Goal: Information Seeking & Learning: Understand process/instructions

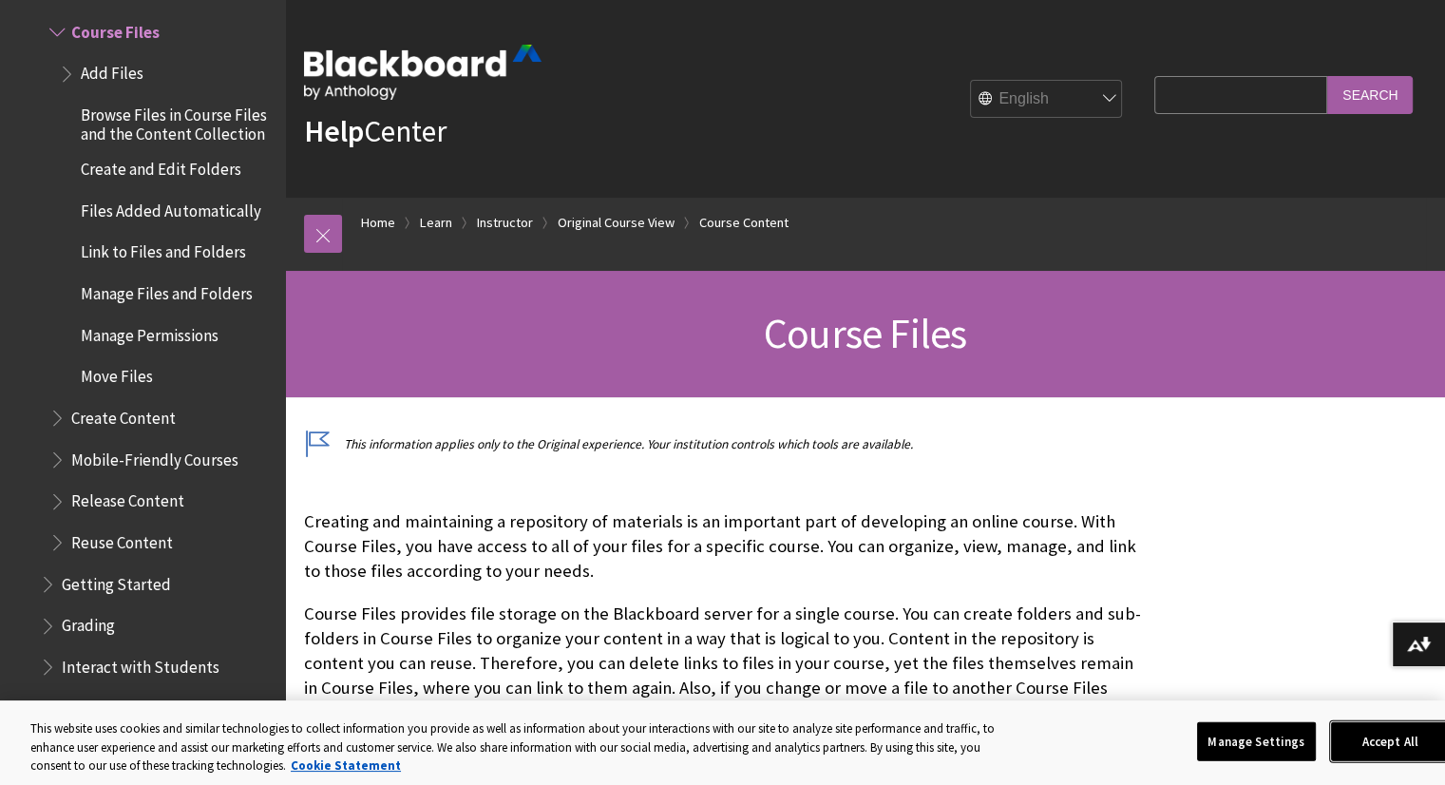
click at [1365, 741] on button "Accept All" at bounding box center [1390, 741] width 119 height 40
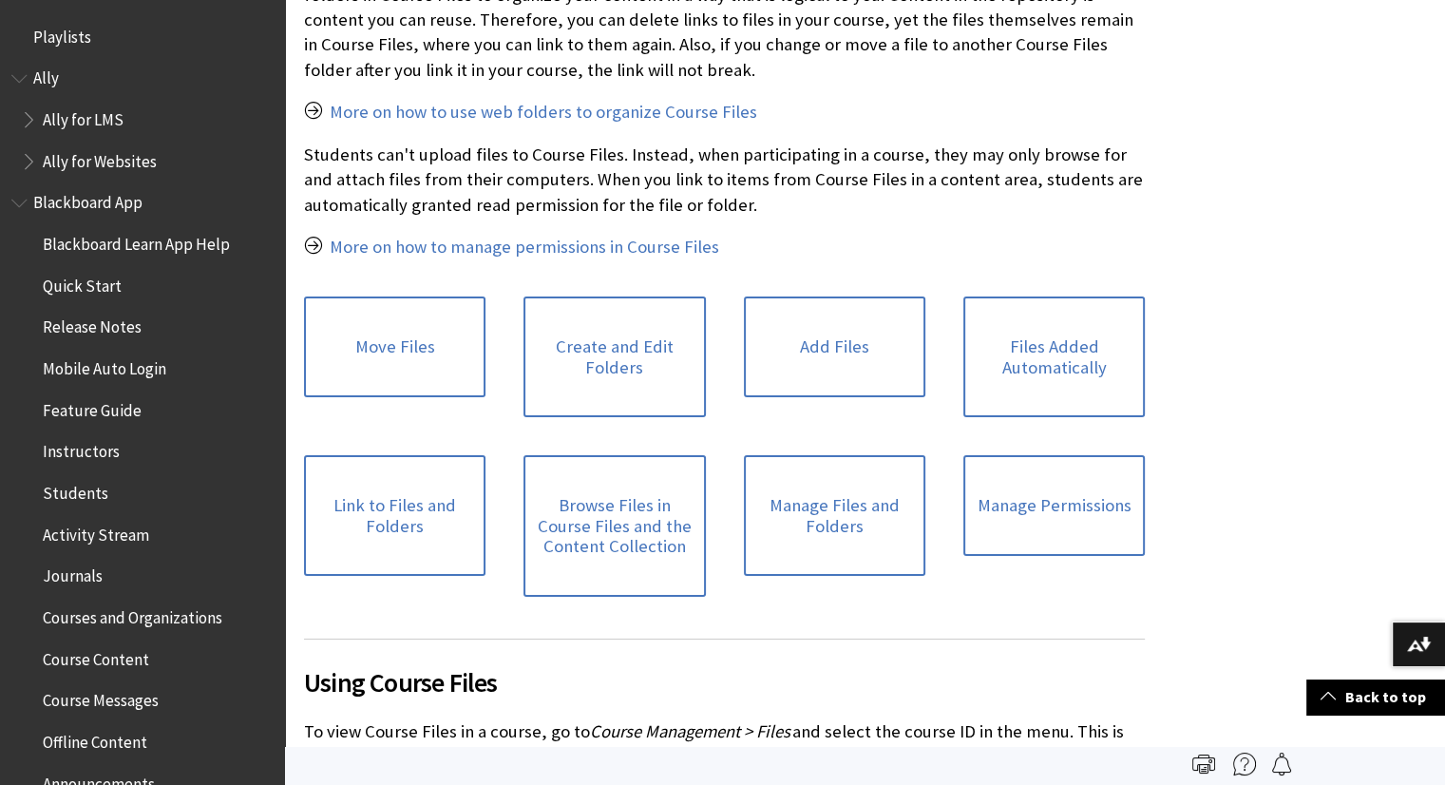
scroll to position [640, 0]
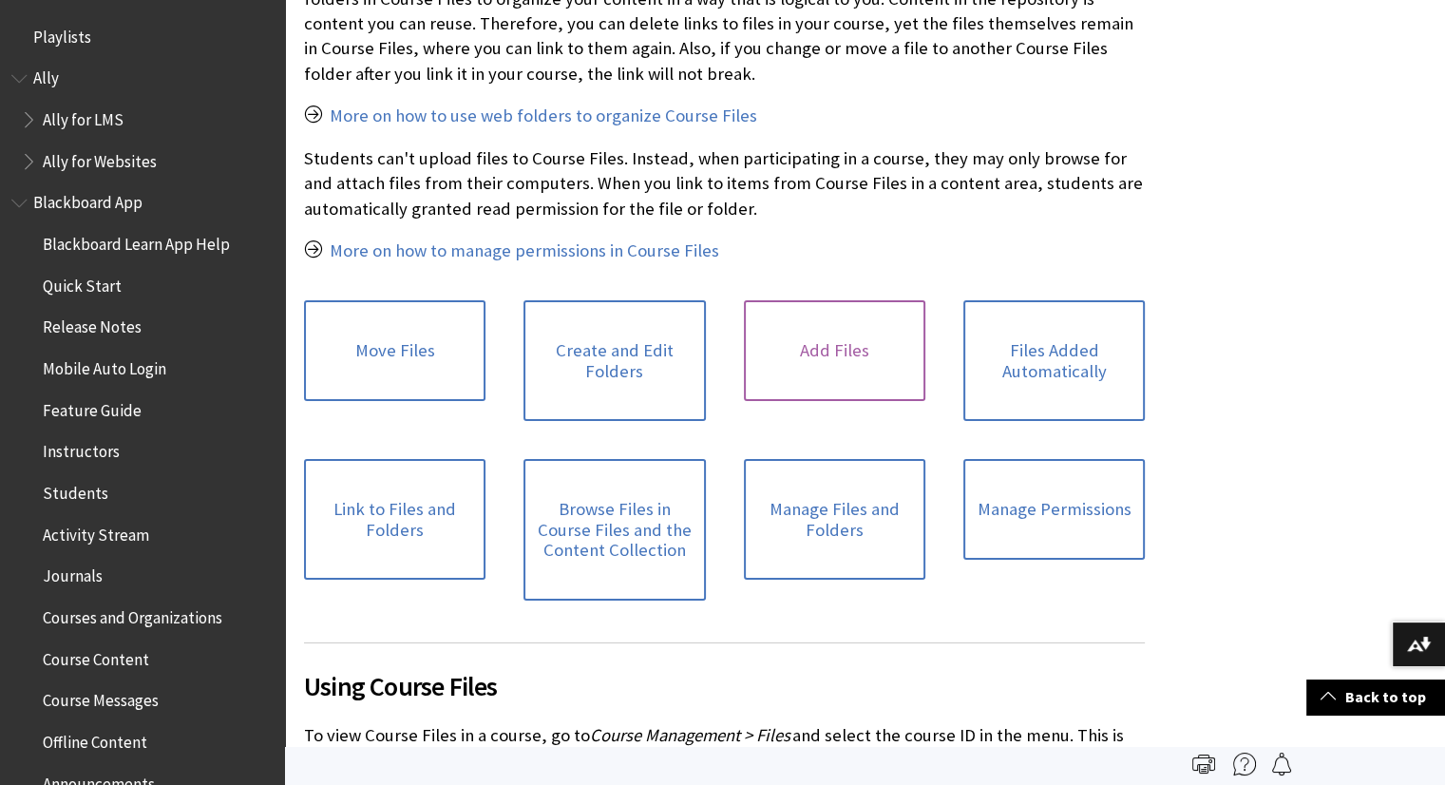
click at [813, 360] on link "Add Files" at bounding box center [835, 350] width 182 height 101
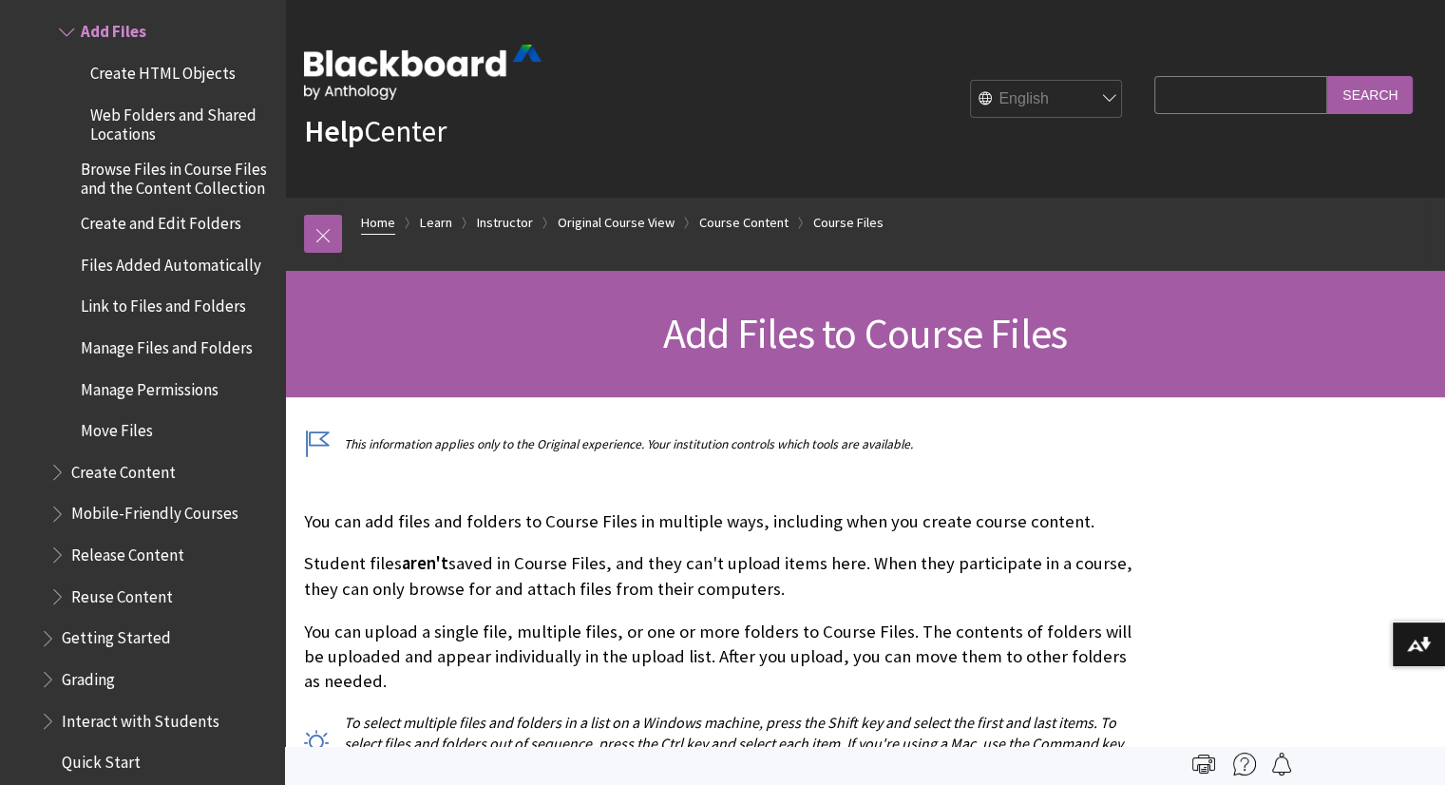
click at [371, 226] on link "Home" at bounding box center [378, 223] width 34 height 24
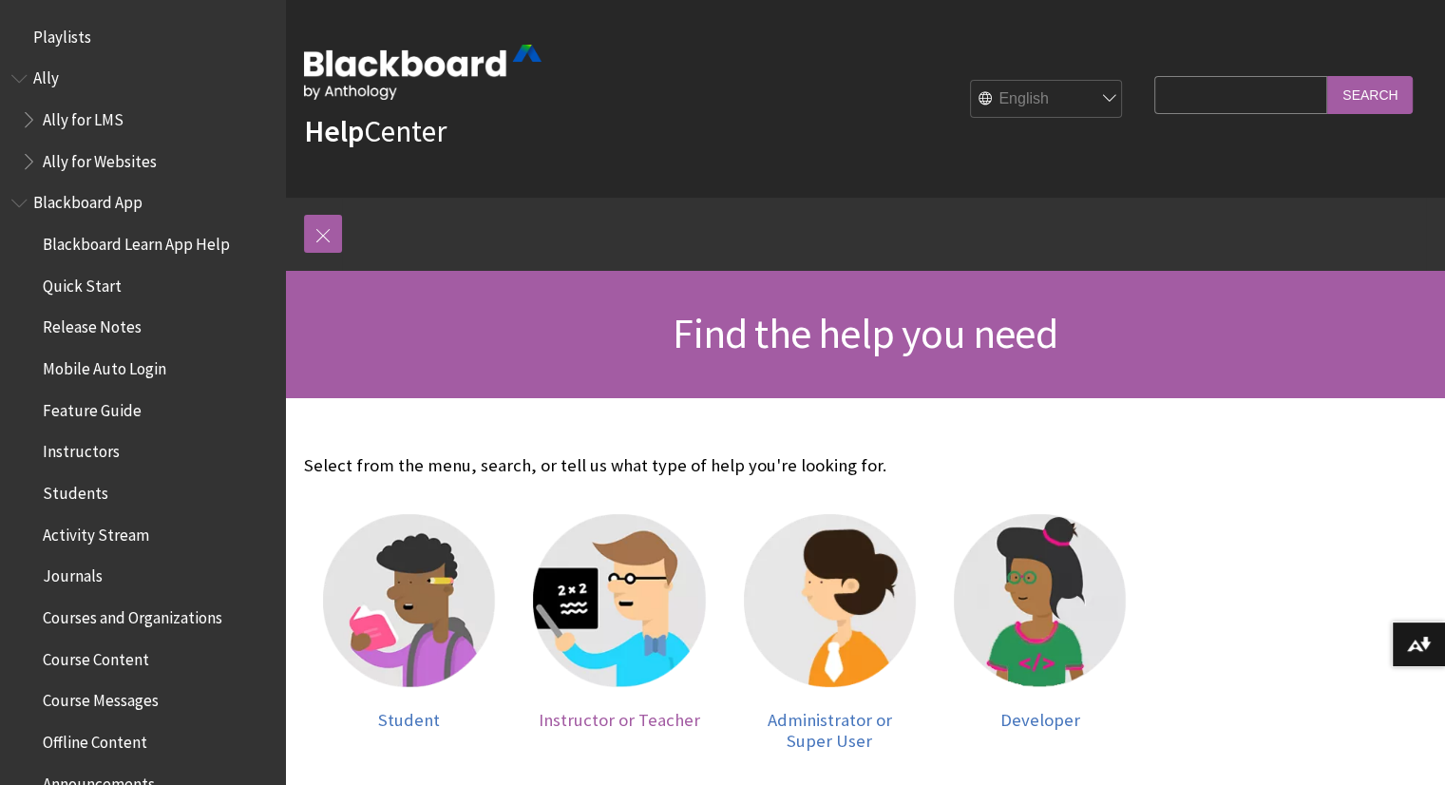
click at [662, 603] on img at bounding box center [619, 600] width 172 height 172
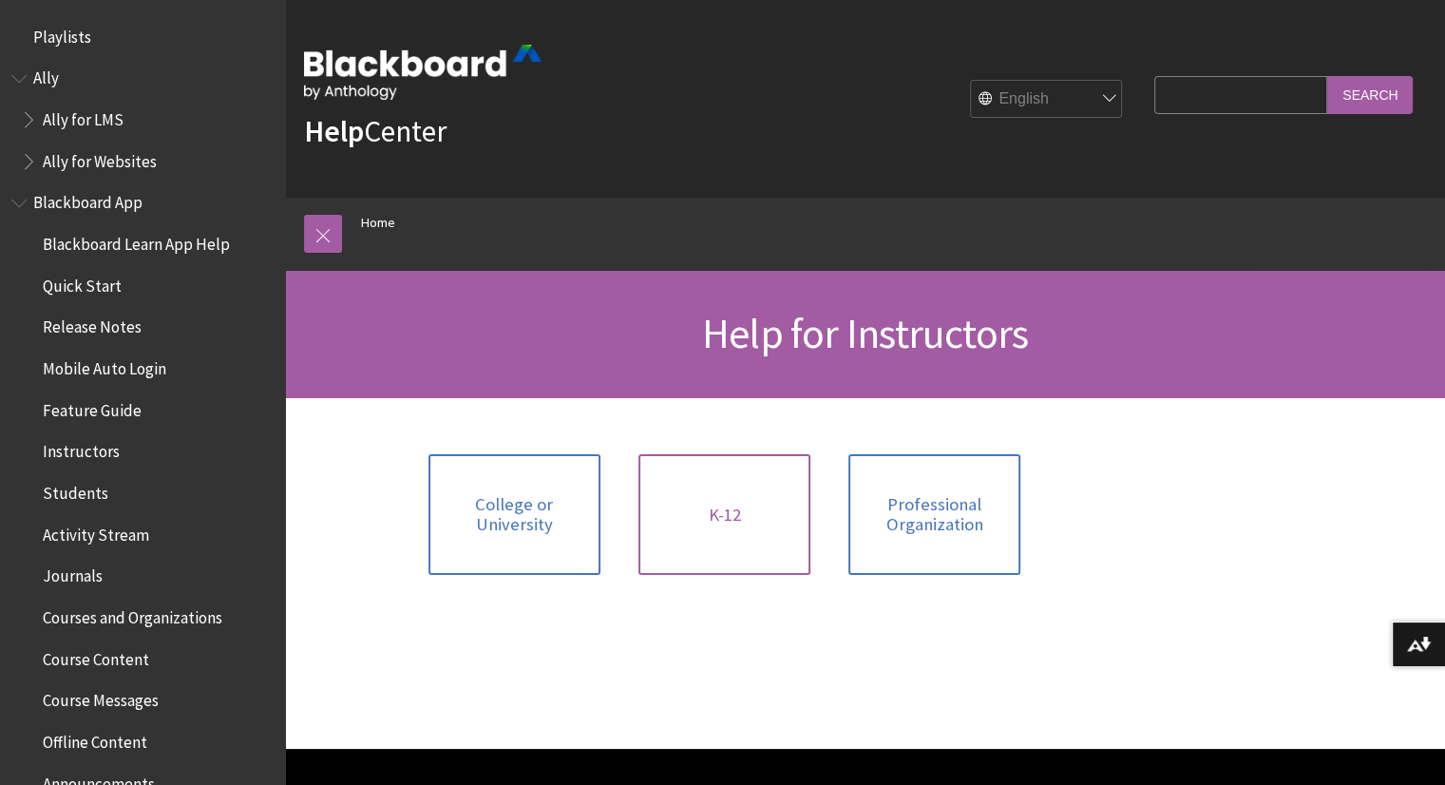
click at [766, 495] on link "K-12" at bounding box center [725, 514] width 172 height 121
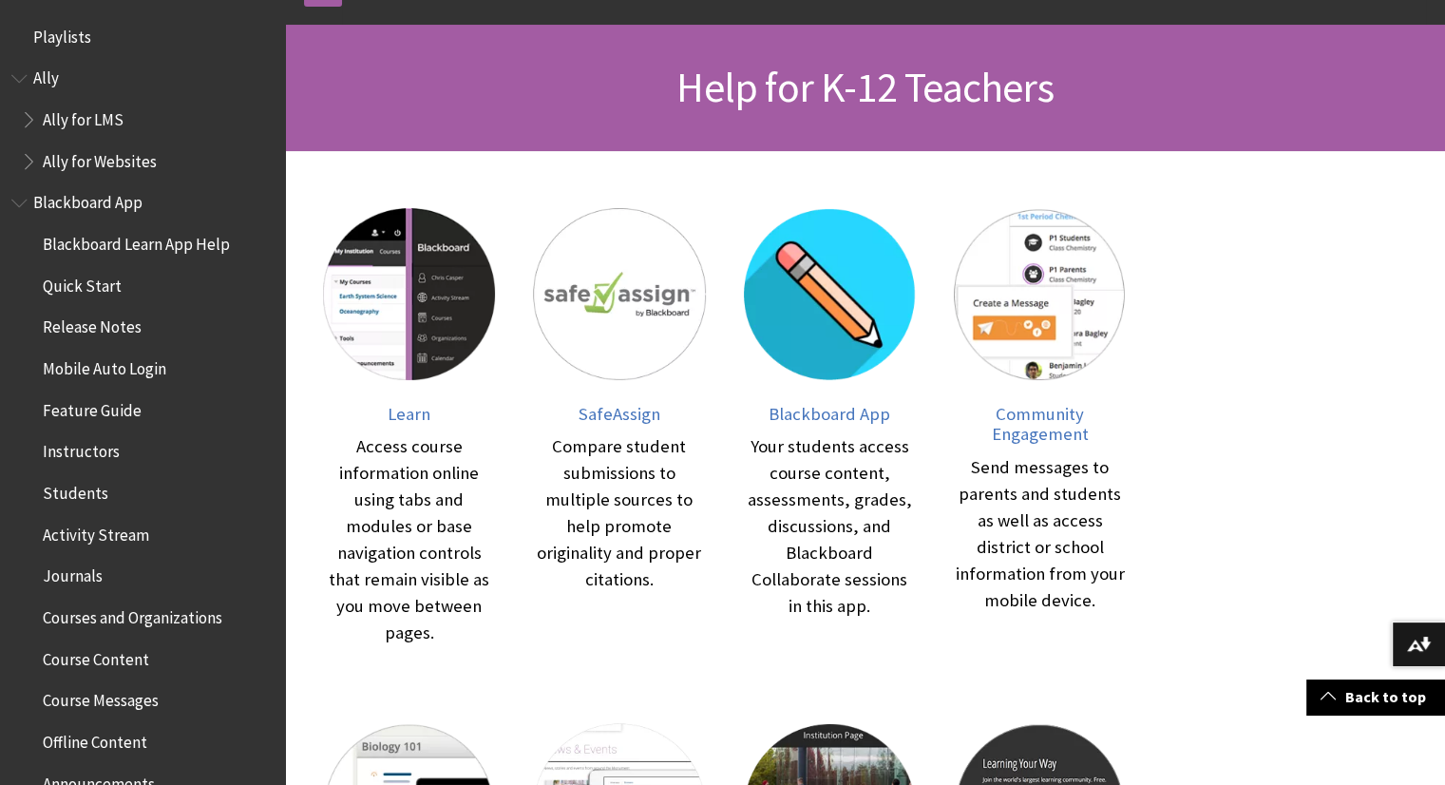
scroll to position [239, 0]
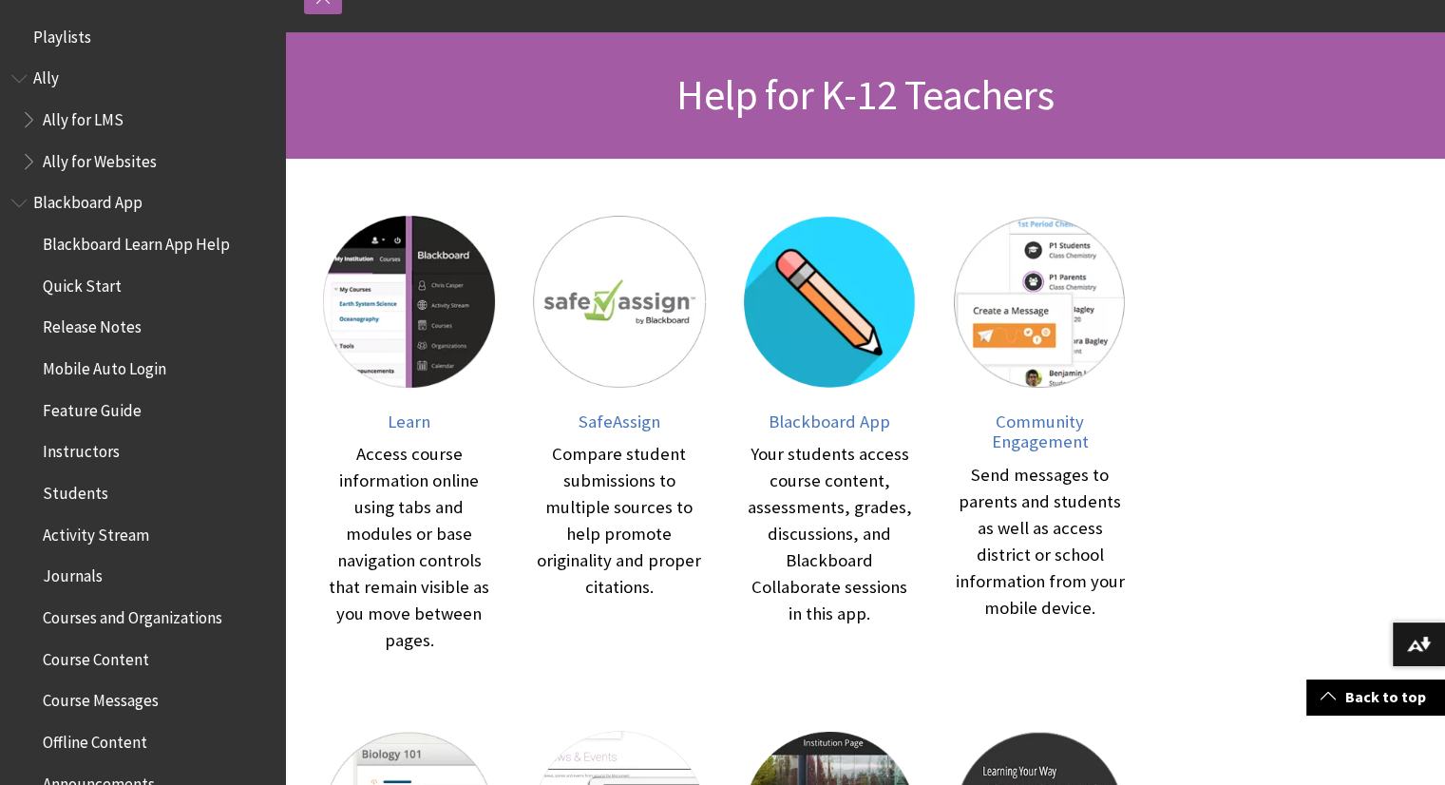
click at [1444, 258] on div "Learn" at bounding box center [865, 687] width 1160 height 1056
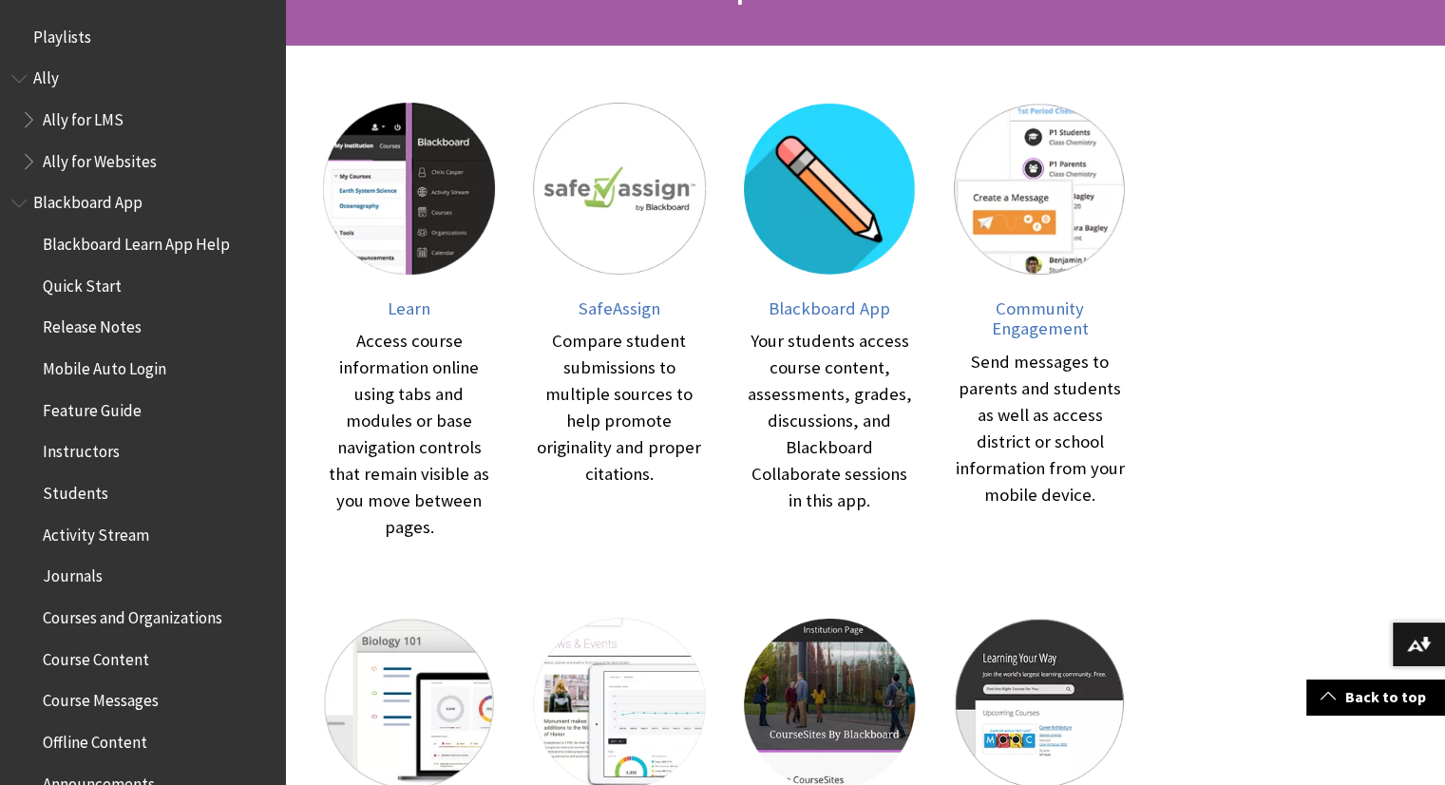
scroll to position [358, 0]
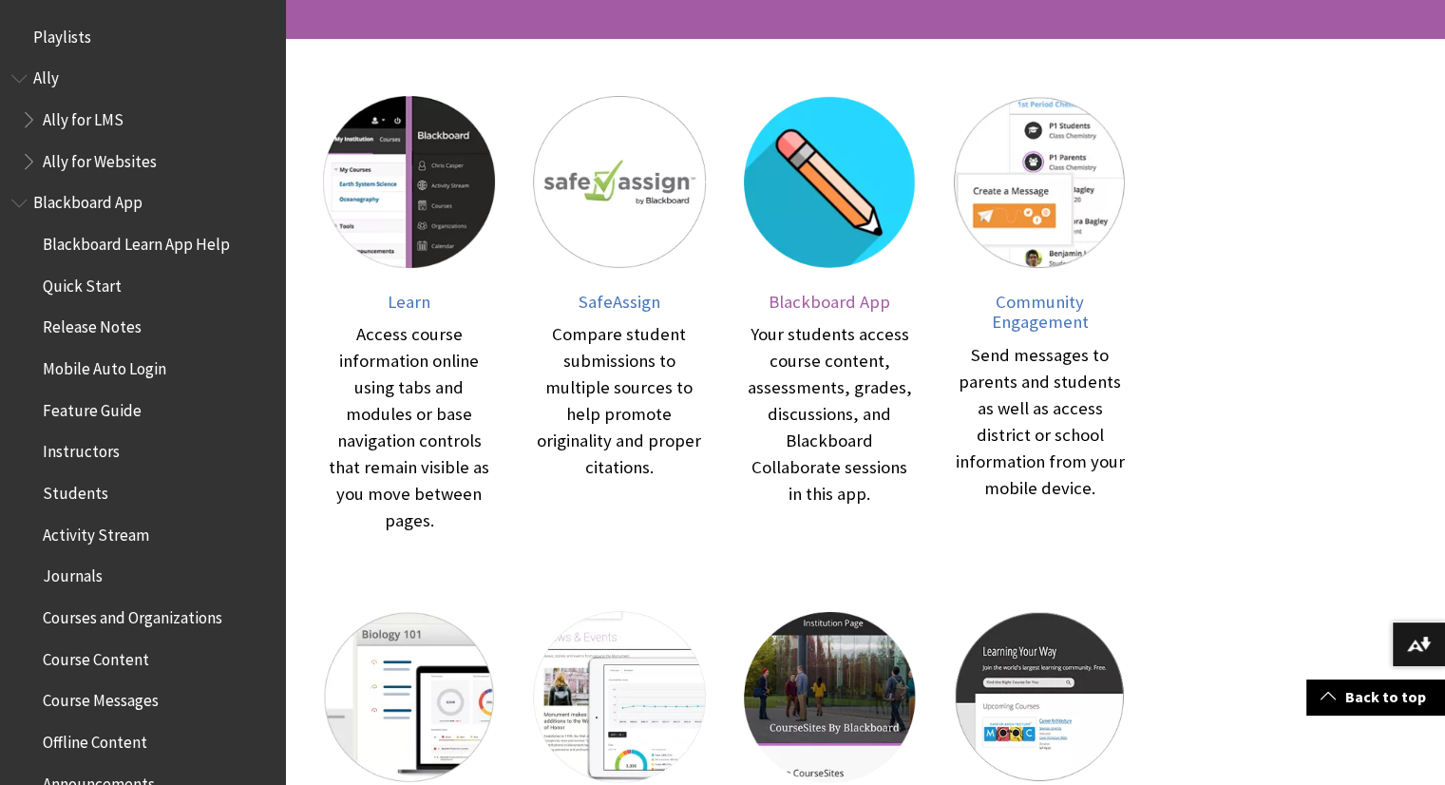
click at [821, 297] on span "Blackboard App" at bounding box center [830, 302] width 122 height 22
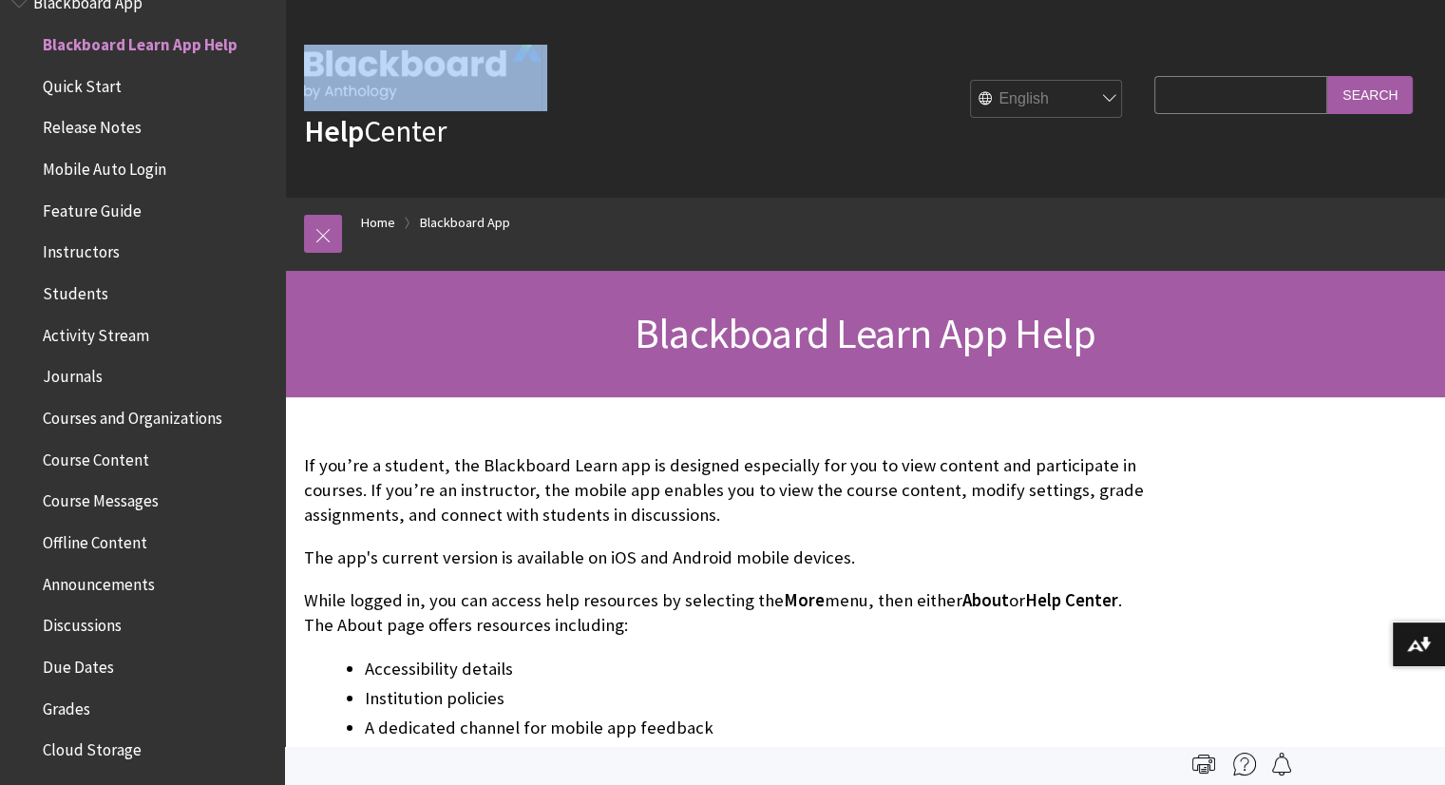
drag, startPoint x: 285, startPoint y: 159, endPoint x: 288, endPoint y: 86, distance: 73.2
click at [288, 86] on div "Help Center English عربية Català Cymraeg Deutsch Español Suomi Français עברית I…" at bounding box center [865, 99] width 1160 height 198
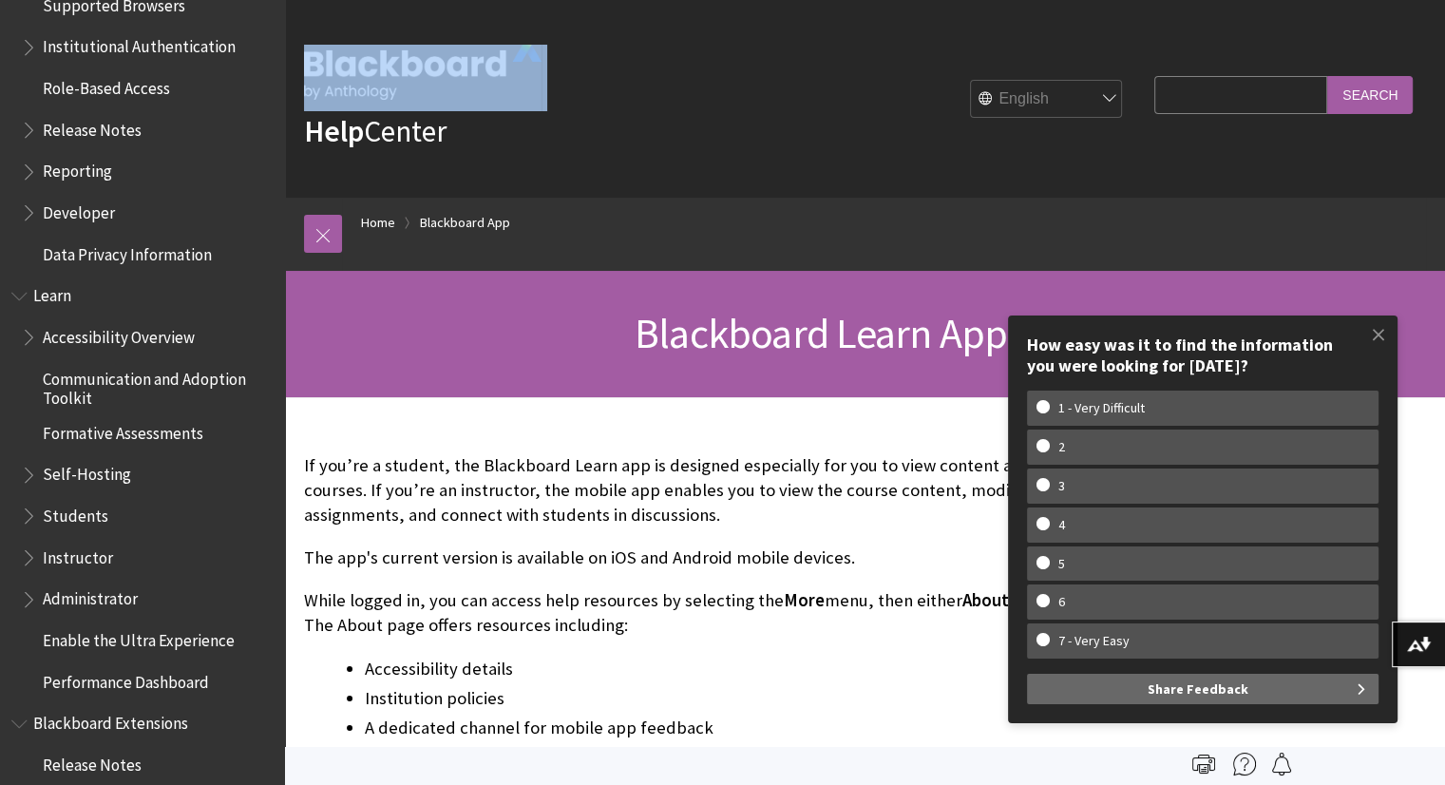
scroll to position [1361, 0]
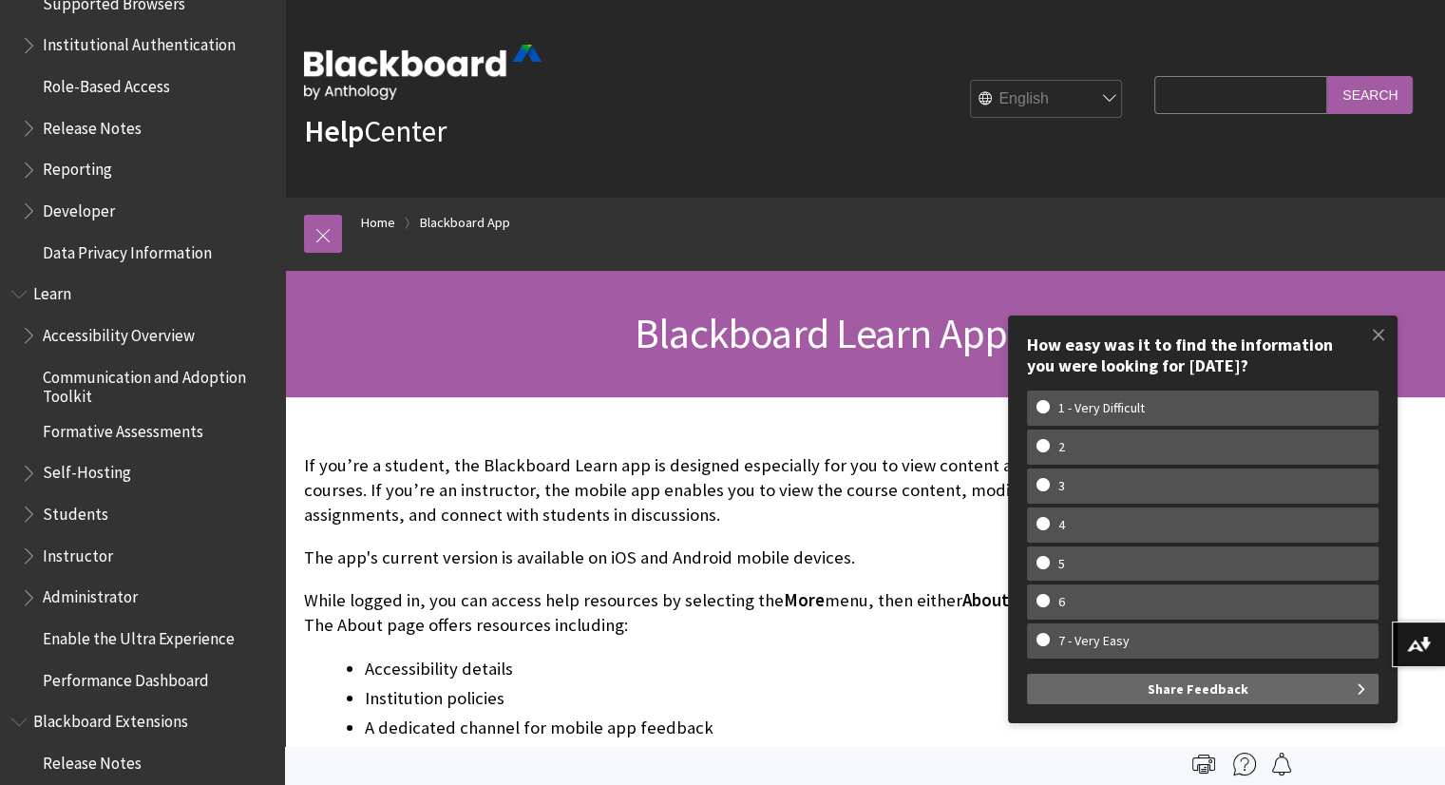
click at [1214, 90] on input "Search Query" at bounding box center [1241, 94] width 173 height 37
type input "file"
click at [1328, 76] on input "Search" at bounding box center [1371, 94] width 86 height 37
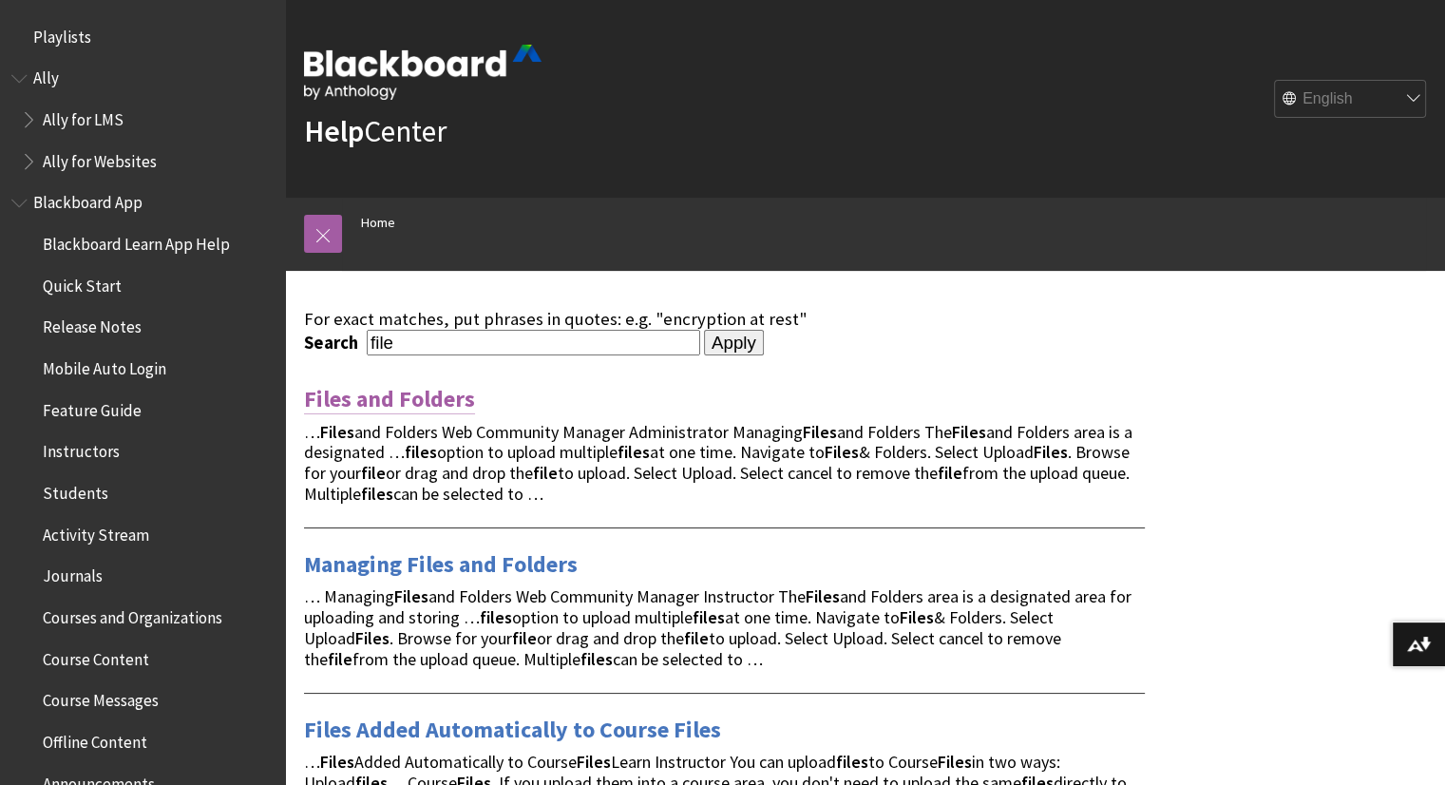
click at [449, 394] on link "Files and Folders" at bounding box center [389, 399] width 171 height 30
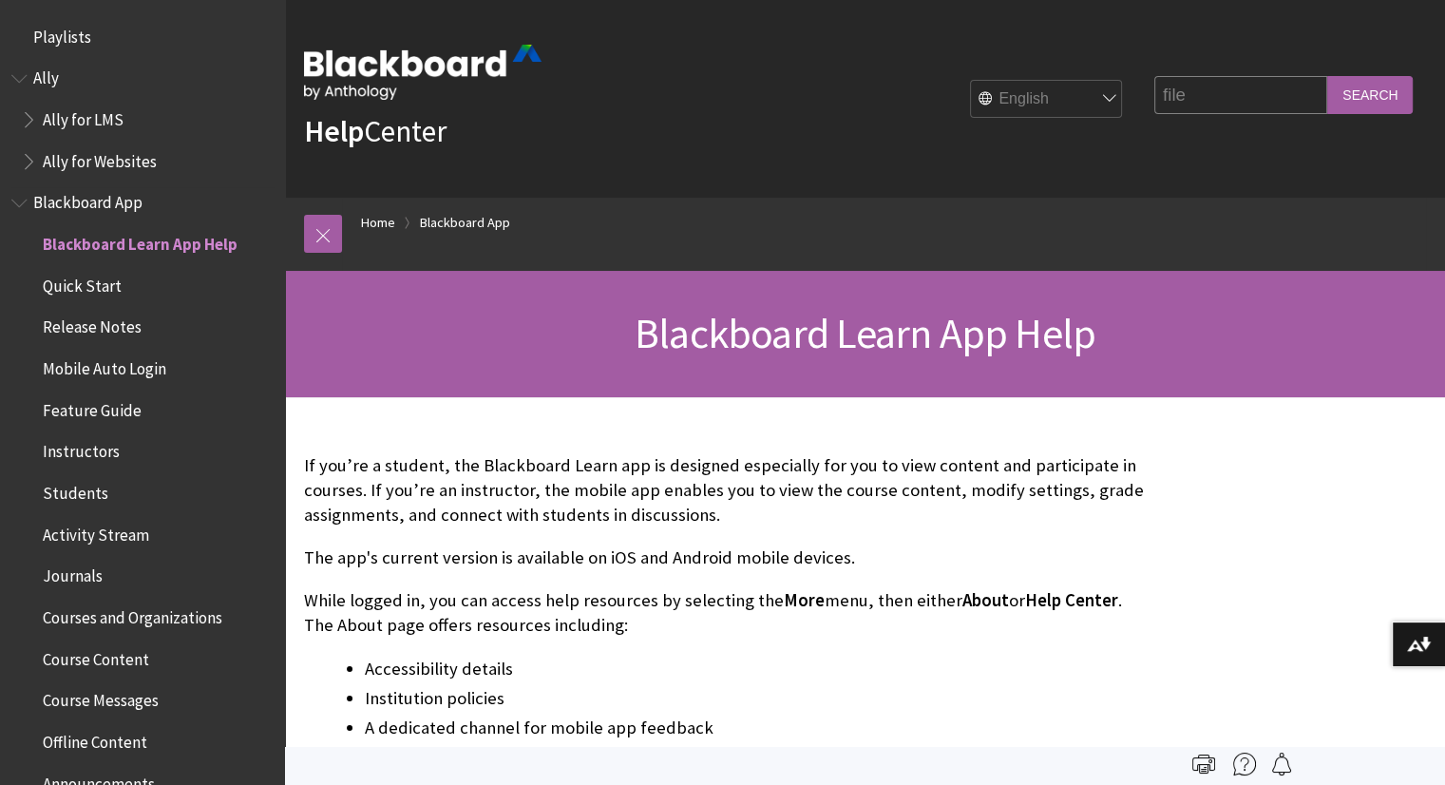
click at [114, 281] on span "Quick Start" at bounding box center [82, 283] width 79 height 26
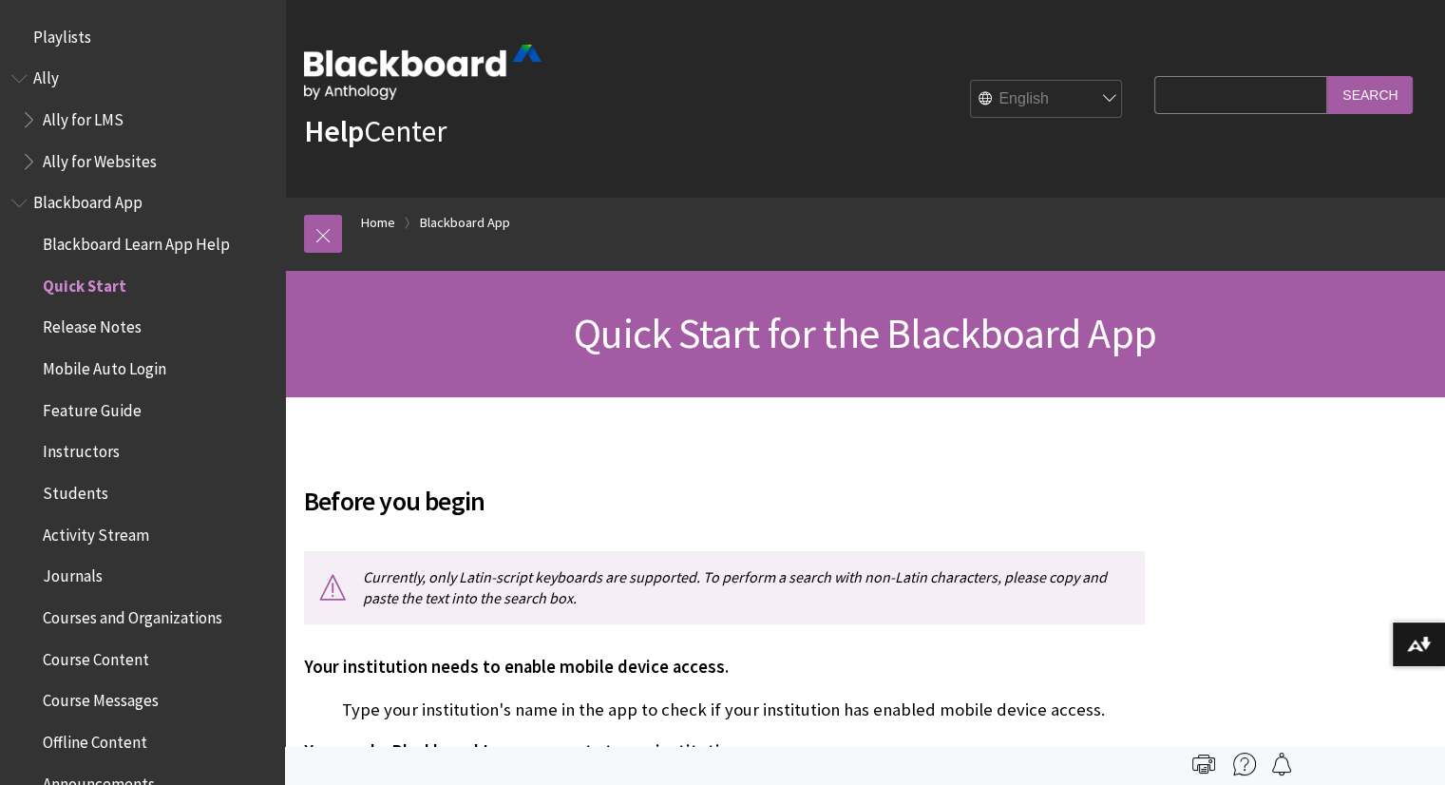
click at [13, 199] on span "Book outline for Blackboard App Help" at bounding box center [21, 199] width 20 height 24
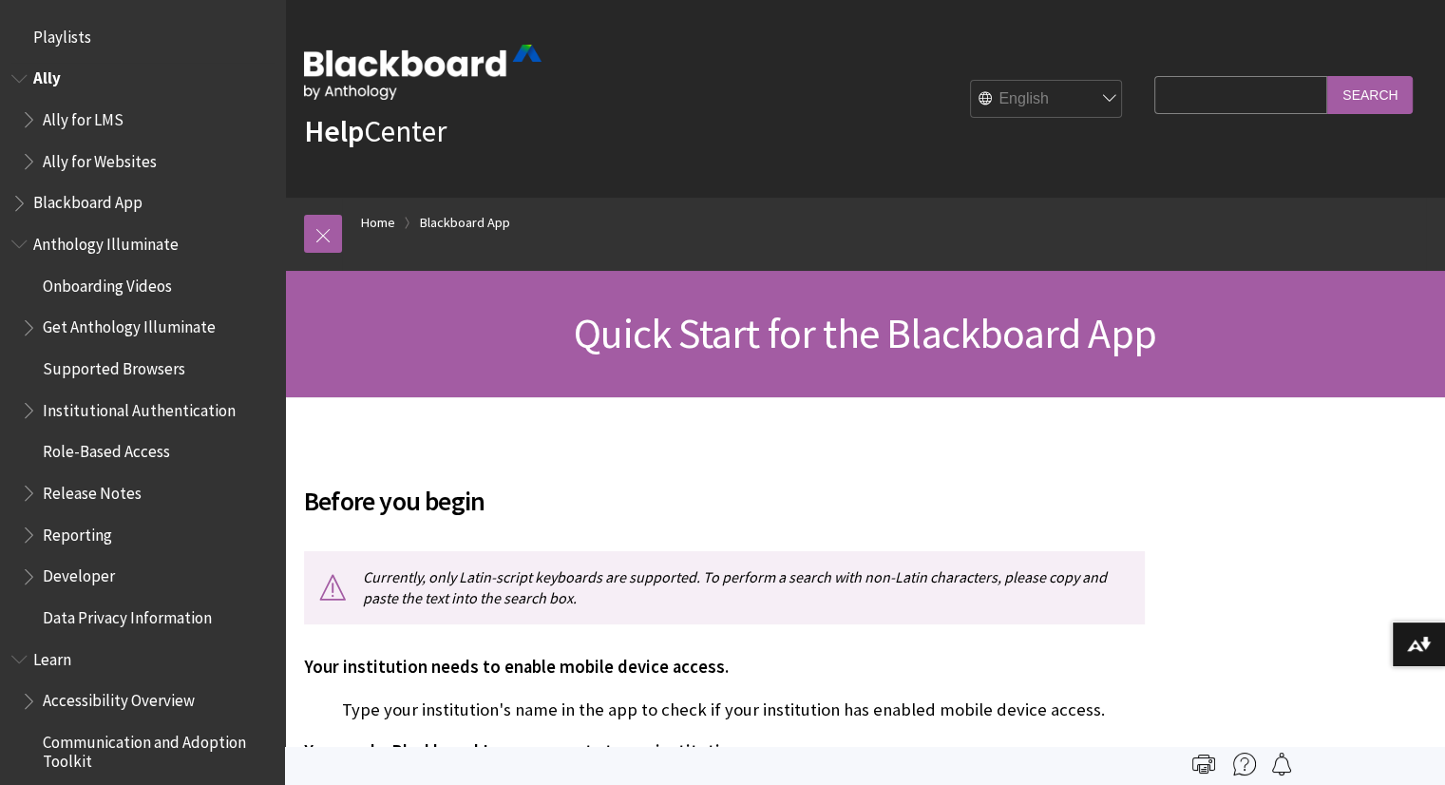
click at [32, 108] on span "Book outline for Anthology Ally Help" at bounding box center [31, 116] width 20 height 24
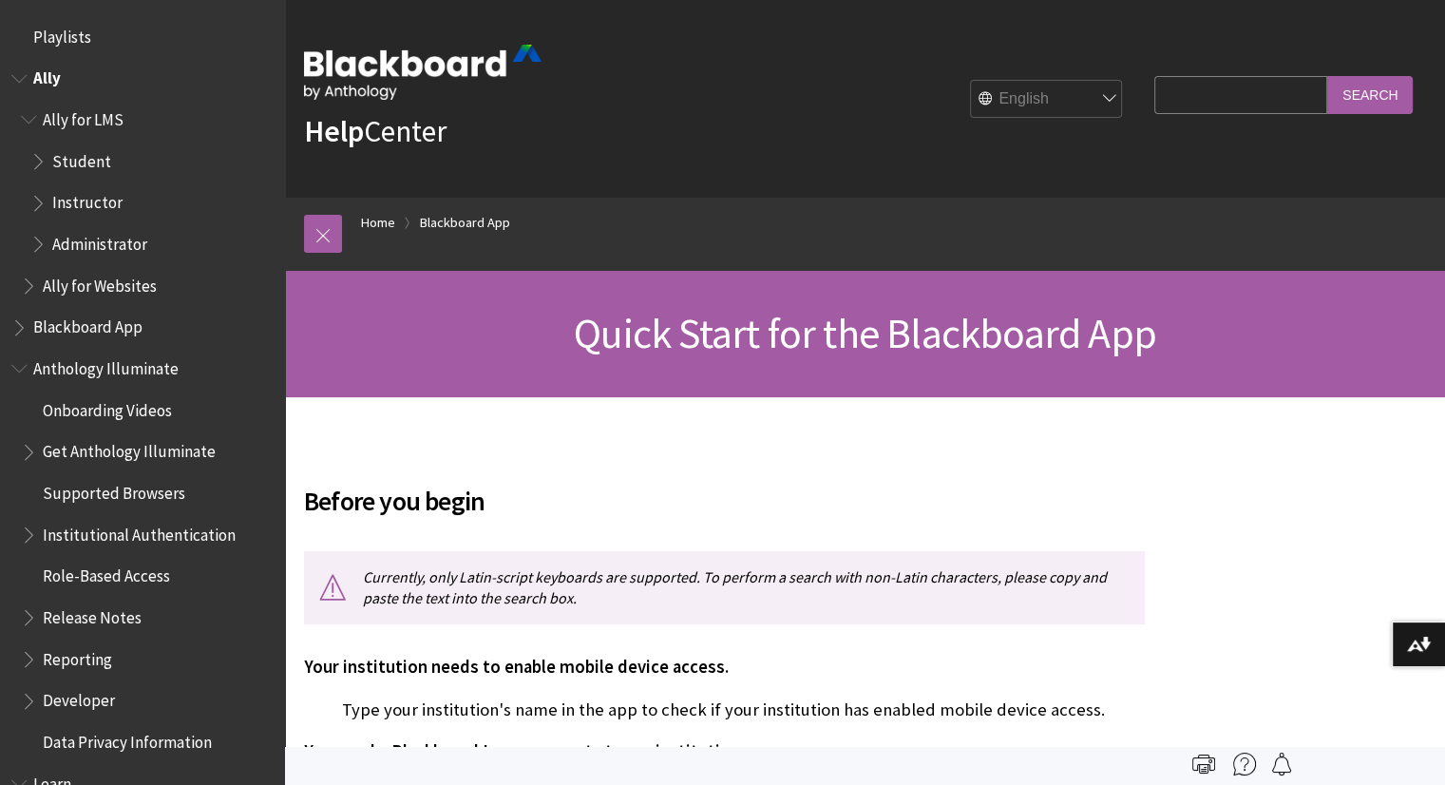
click at [41, 192] on span "Book outline for Anthology Ally Help" at bounding box center [40, 199] width 20 height 24
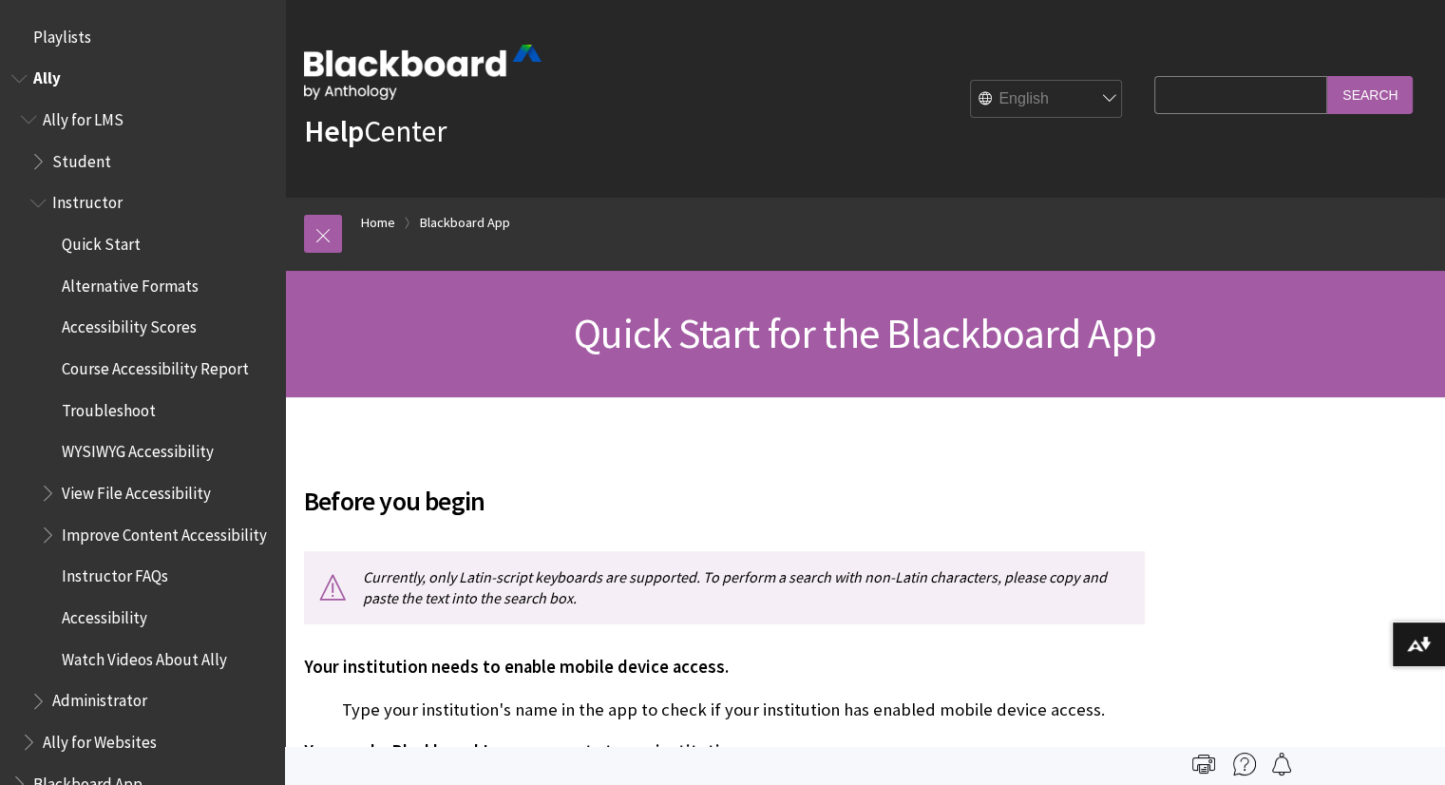
click at [110, 288] on span "Alternative Formats" at bounding box center [130, 283] width 137 height 26
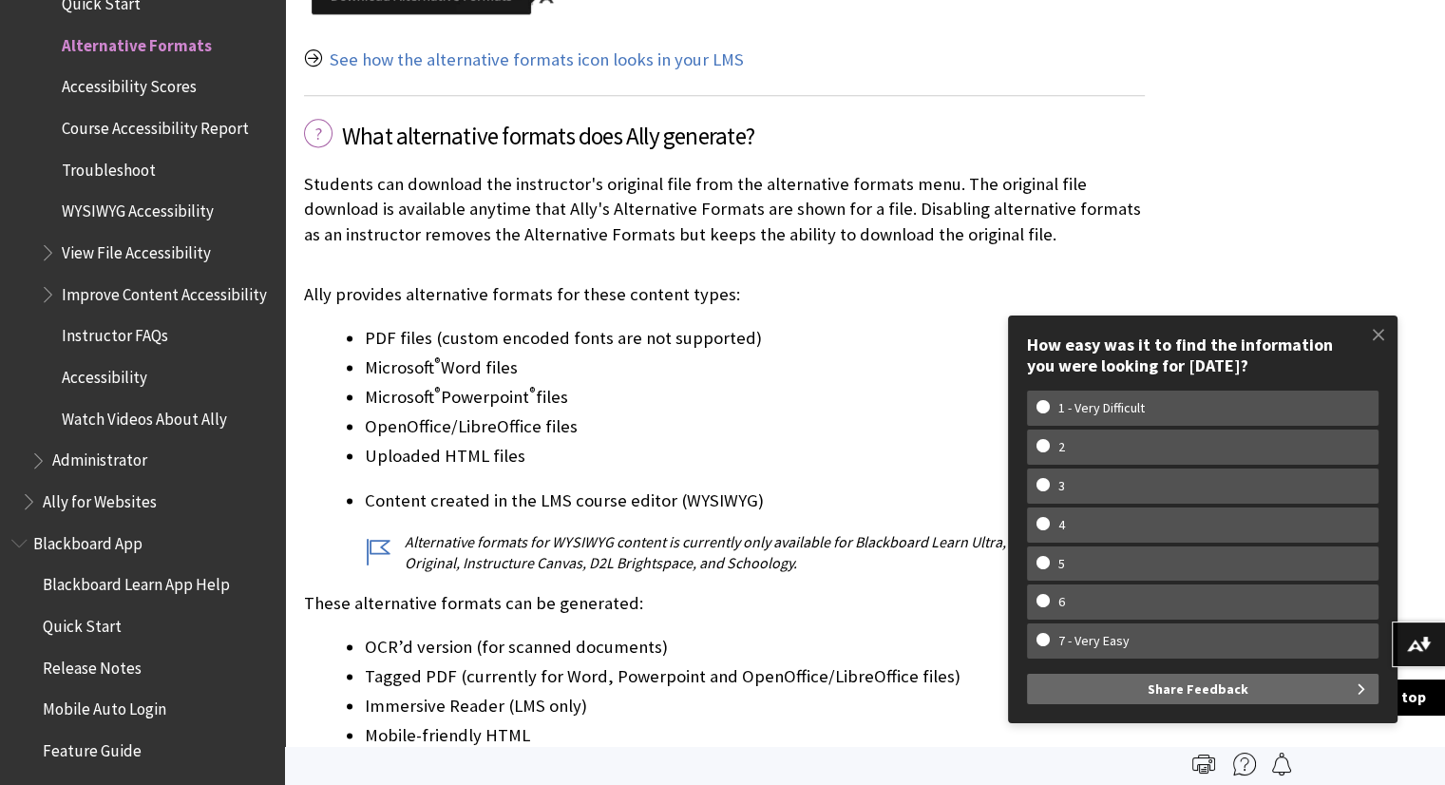
scroll to position [2233, 0]
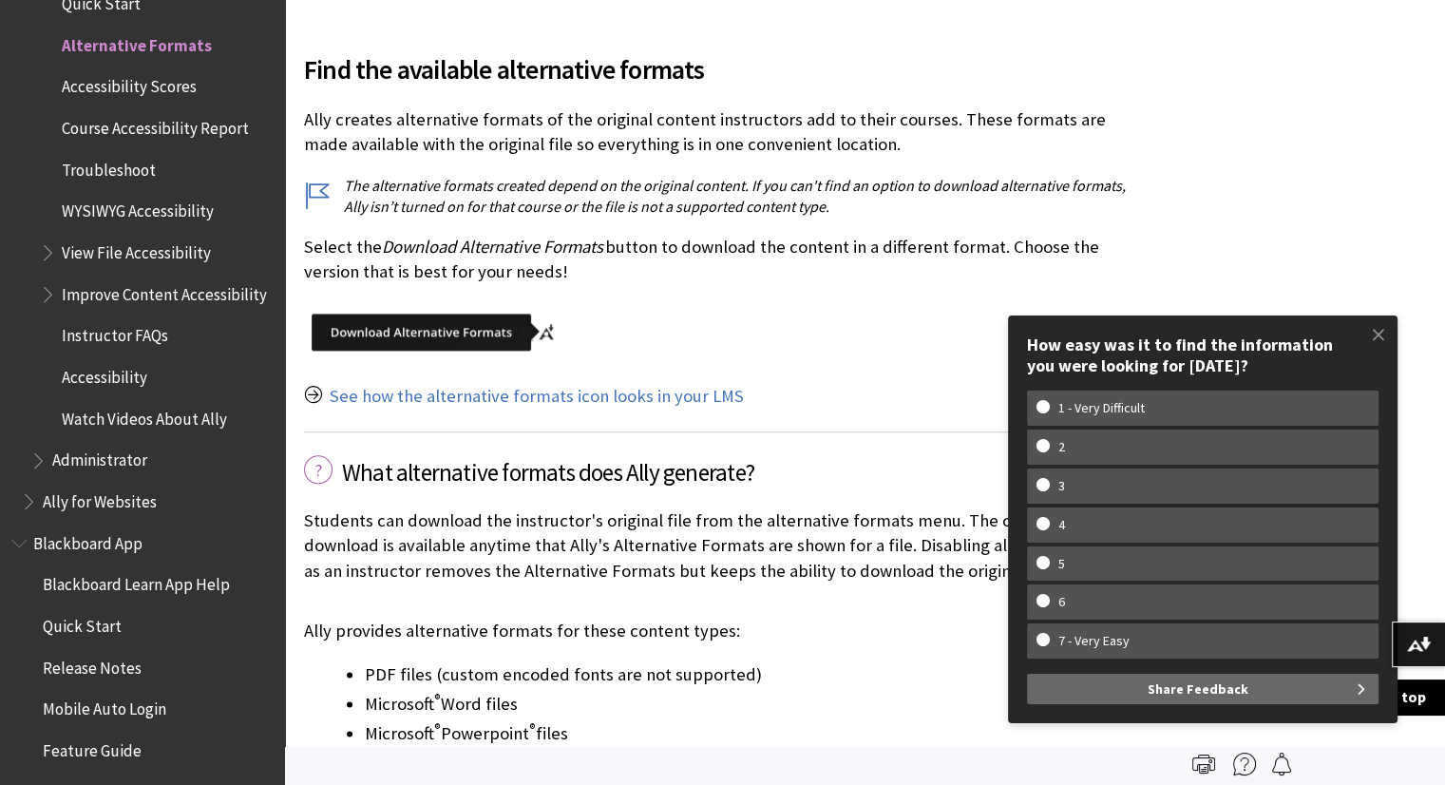
click at [165, 244] on span "View File Accessibility" at bounding box center [136, 250] width 149 height 26
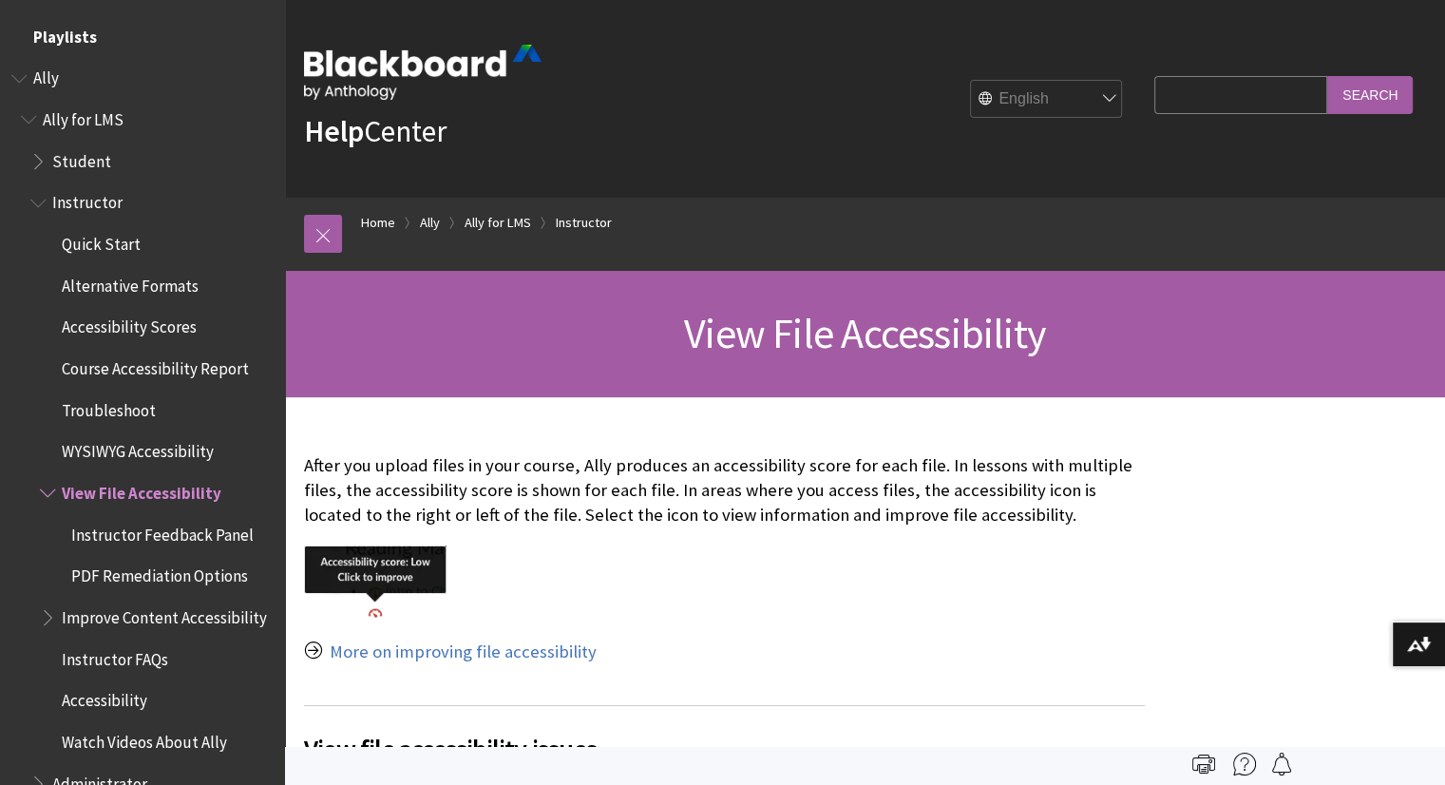
click at [136, 29] on span "Playlists" at bounding box center [142, 37] width 262 height 32
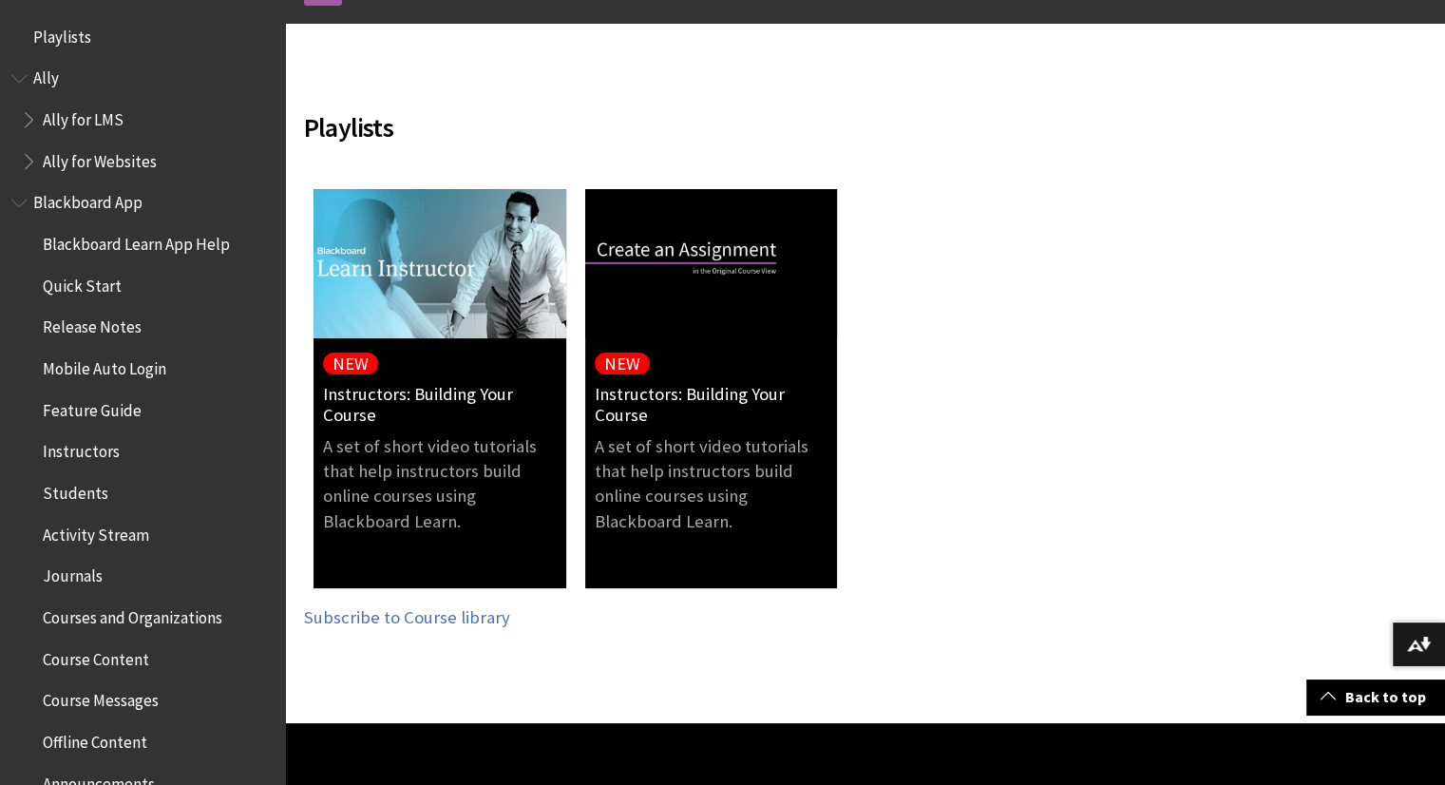
scroll to position [193, 0]
